Goal: Navigation & Orientation: Understand site structure

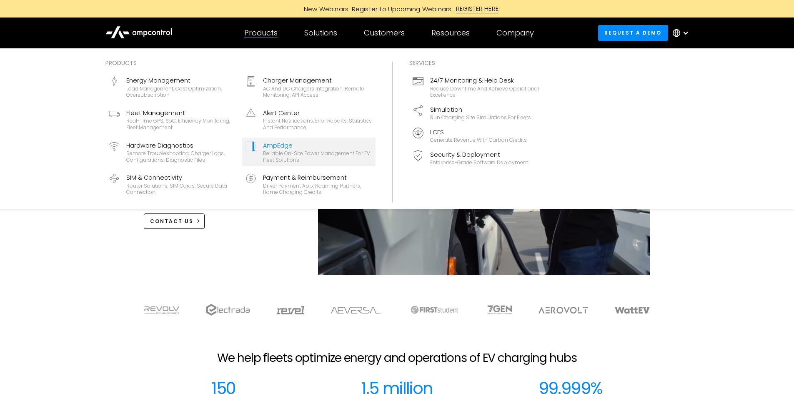
click at [291, 153] on div "Reliable On-site Power Management for EV Fleet Solutions" at bounding box center [317, 156] width 109 height 13
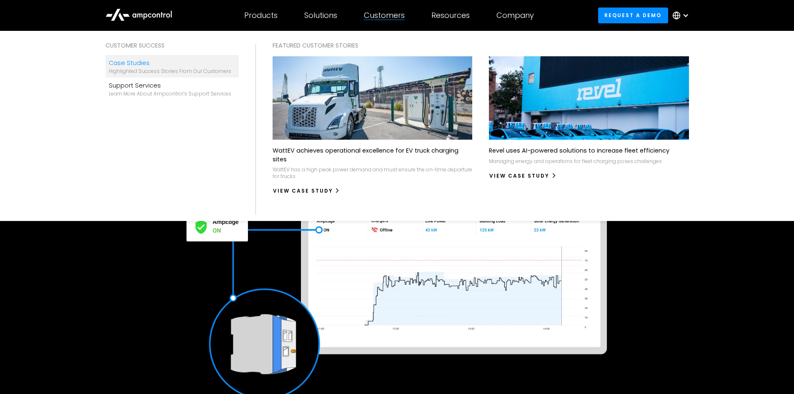
click at [148, 70] on div "Highlighted success stories From Our Customers" at bounding box center [170, 71] width 123 height 7
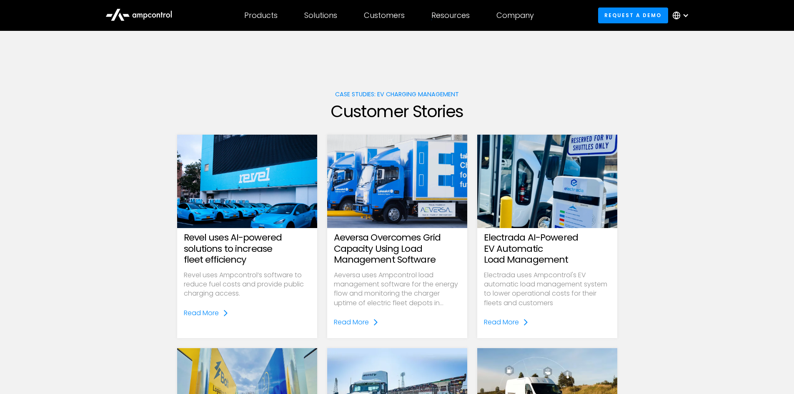
click at [513, 14] on div "Company" at bounding box center [515, 15] width 38 height 9
